Goal: Task Accomplishment & Management: Manage account settings

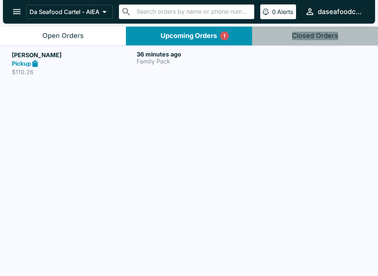
click at [104, 61] on div "Pickup" at bounding box center [73, 63] width 122 height 8
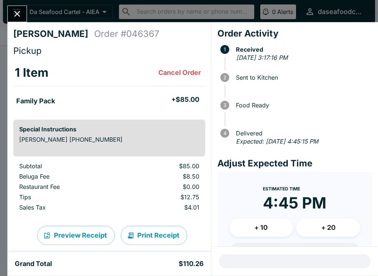
click at [19, 14] on icon "Close" at bounding box center [17, 14] width 10 height 10
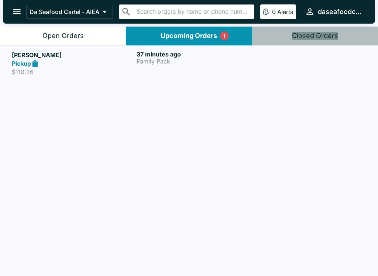
click at [93, 34] on button "Open Orders" at bounding box center [63, 36] width 126 height 19
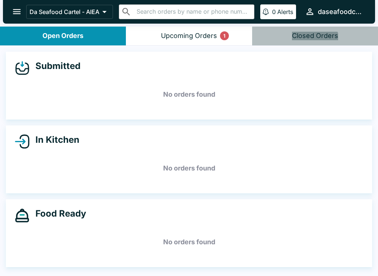
click at [170, 30] on button "Upcoming Orders 1" at bounding box center [189, 36] width 126 height 19
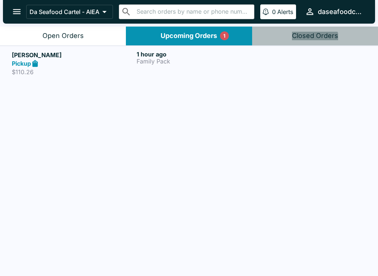
click at [114, 64] on div "Pickup" at bounding box center [73, 63] width 122 height 8
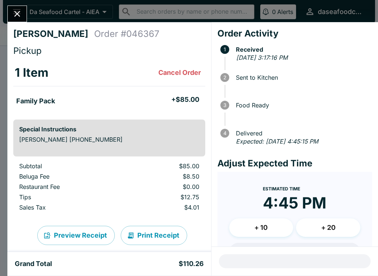
click at [21, 14] on icon "Close" at bounding box center [17, 14] width 10 height 10
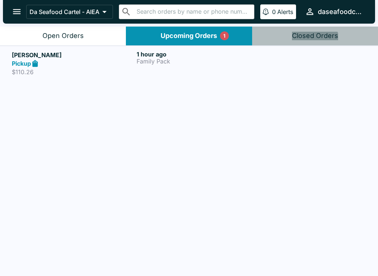
click at [45, 40] on button "Open Orders" at bounding box center [63, 36] width 126 height 19
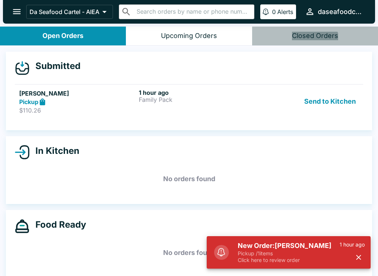
click at [279, 75] on div "Submitted [PERSON_NAME] Pickup $110.26 1 hour ago Family Pack Send to Kitchen" at bounding box center [189, 91] width 366 height 79
click at [312, 107] on button "Send to Kitchen" at bounding box center [330, 101] width 58 height 25
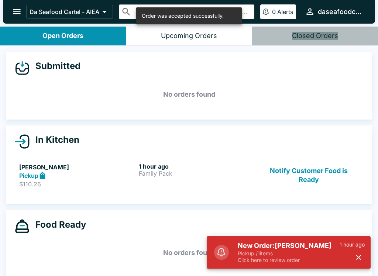
click at [215, 167] on h6 "1 hour ago" at bounding box center [197, 166] width 117 height 7
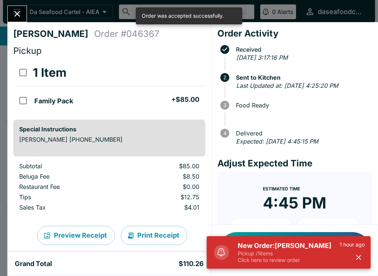
click at [353, 257] on button "button" at bounding box center [358, 257] width 12 height 12
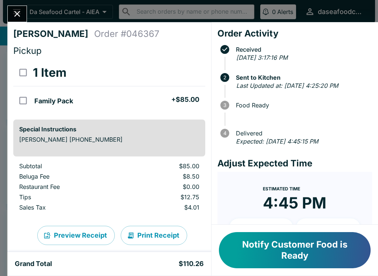
click at [18, 11] on icon "Close" at bounding box center [17, 14] width 10 height 10
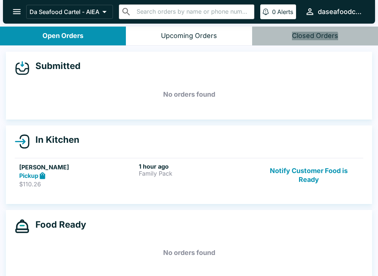
click at [321, 171] on button "Notify Customer Food is Ready" at bounding box center [309, 175] width 100 height 25
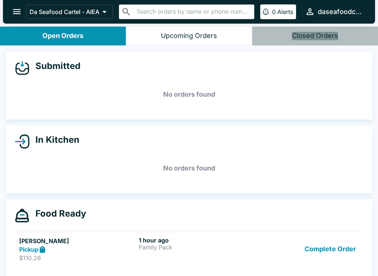
click at [347, 253] on button "Complete Order" at bounding box center [329, 248] width 57 height 25
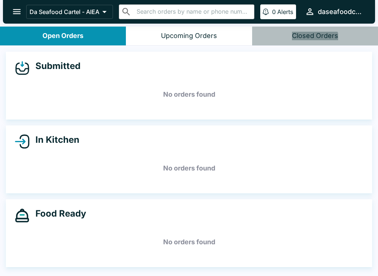
click at [232, 31] on button "Upcoming Orders" at bounding box center [189, 36] width 126 height 19
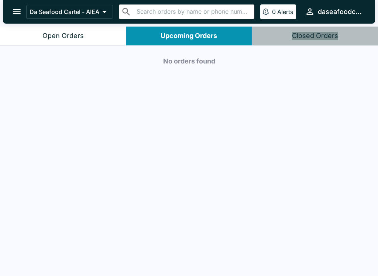
click at [86, 28] on button "Open Orders" at bounding box center [63, 36] width 126 height 19
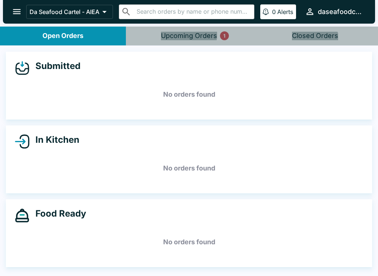
click at [186, 32] on div "Upcoming Orders 1" at bounding box center [189, 36] width 56 height 8
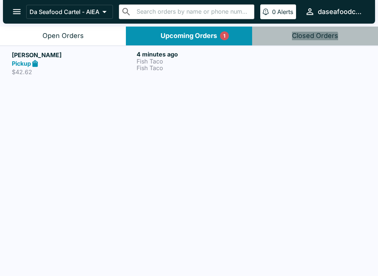
click at [207, 61] on p "Fish Taco" at bounding box center [197, 61] width 122 height 7
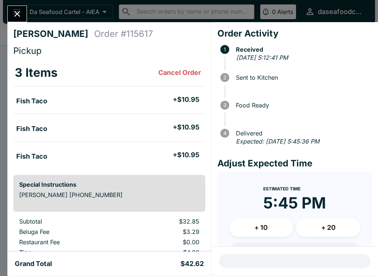
click at [14, 7] on button "Close" at bounding box center [17, 14] width 19 height 16
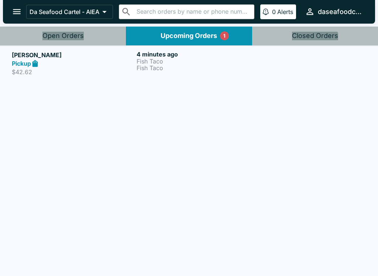
click at [97, 44] on button "Open Orders" at bounding box center [63, 36] width 126 height 19
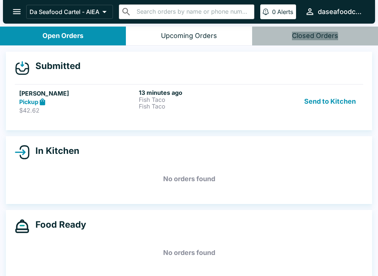
click at [331, 101] on button "Send to Kitchen" at bounding box center [330, 101] width 58 height 25
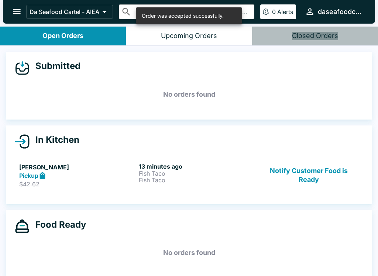
click at [194, 182] on p "Fish Taco" at bounding box center [197, 180] width 117 height 7
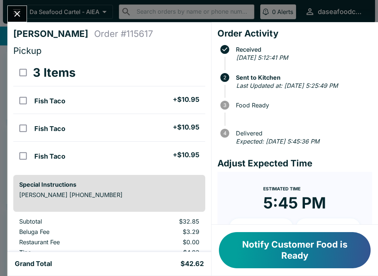
scroll to position [-2, 0]
click at [19, 14] on icon "Close" at bounding box center [17, 14] width 10 height 10
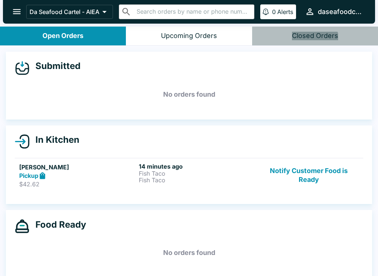
click at [16, 12] on icon "open drawer" at bounding box center [17, 11] width 8 height 5
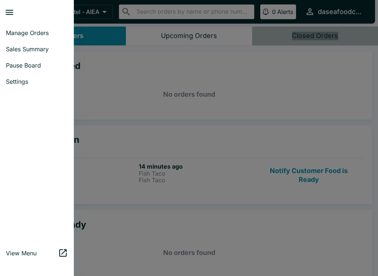
click at [44, 52] on span "Sales Summary" at bounding box center [37, 48] width 62 height 7
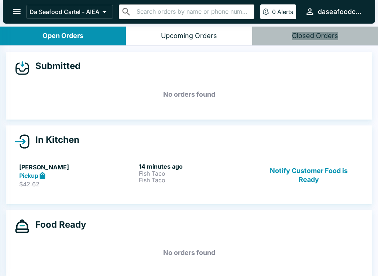
select select "03:00"
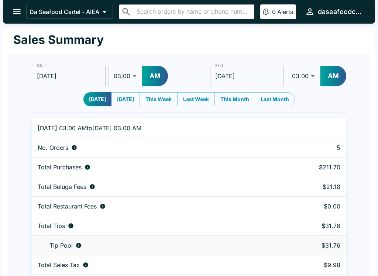
click at [20, 15] on icon "open drawer" at bounding box center [17, 12] width 10 height 10
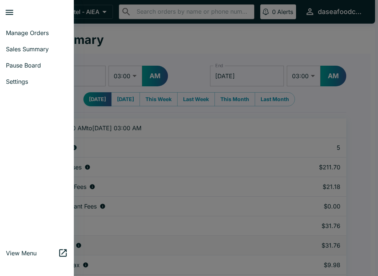
click at [31, 38] on link "Manage Orders" at bounding box center [37, 33] width 74 height 16
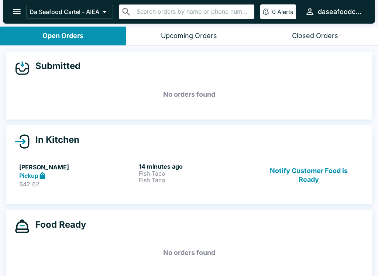
click at [302, 168] on button "Notify Customer Food is Ready" at bounding box center [309, 175] width 100 height 25
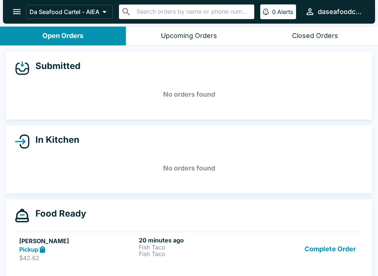
click at [334, 245] on button "Complete Order" at bounding box center [329, 248] width 57 height 25
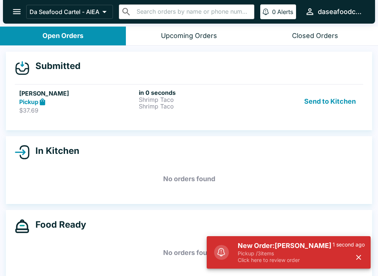
click at [98, 100] on div "Pickup" at bounding box center [77, 102] width 117 height 8
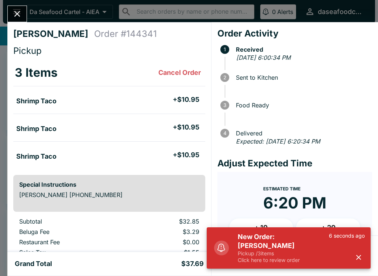
click at [364, 256] on button "button" at bounding box center [358, 257] width 12 height 12
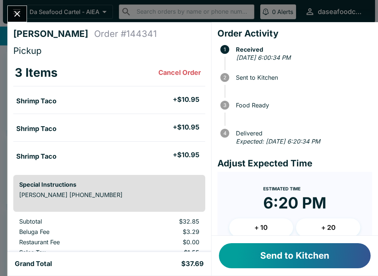
click at [325, 254] on button "Send to Kitchen" at bounding box center [295, 255] width 152 height 25
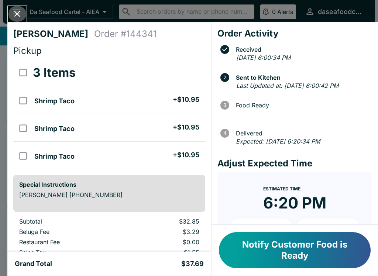
click at [15, 15] on icon "Close" at bounding box center [17, 14] width 6 height 6
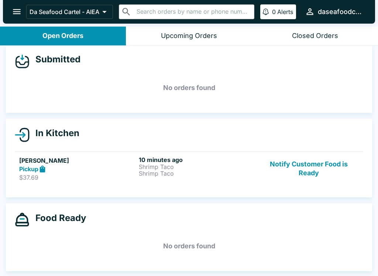
scroll to position [7, 0]
click at [313, 170] on button "Notify Customer Food is Ready" at bounding box center [309, 168] width 100 height 25
